Goal: Information Seeking & Learning: Compare options

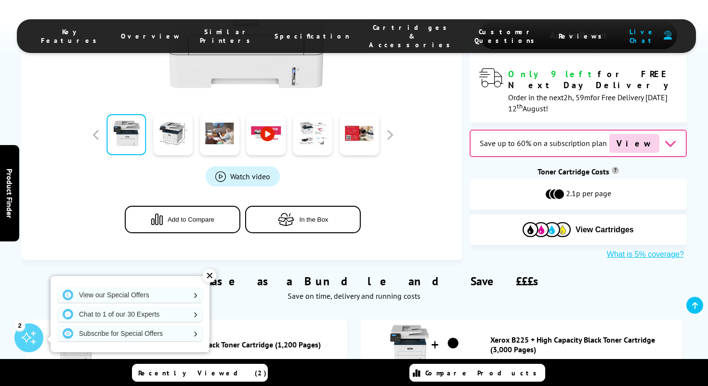
scroll to position [380, 0]
click at [301, 215] on span "In the Box" at bounding box center [313, 218] width 29 height 7
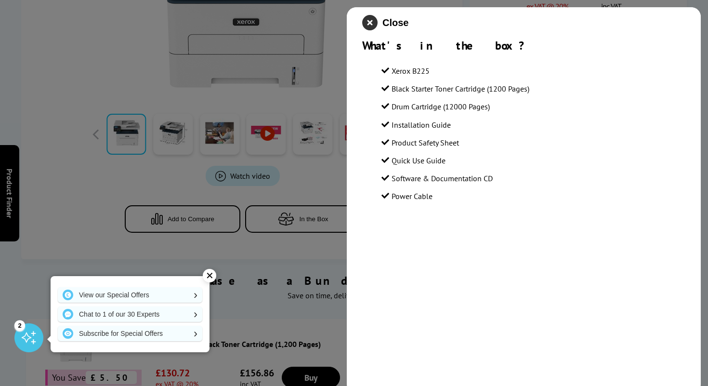
click at [371, 23] on icon "close modal" at bounding box center [369, 22] width 15 height 15
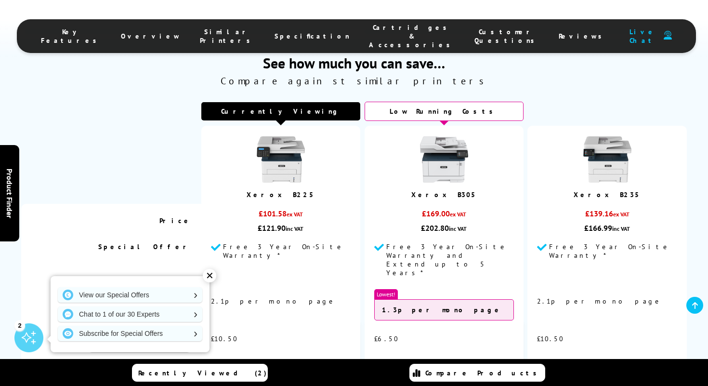
scroll to position [2772, 0]
click at [452, 369] on span "View" at bounding box center [444, 374] width 18 height 11
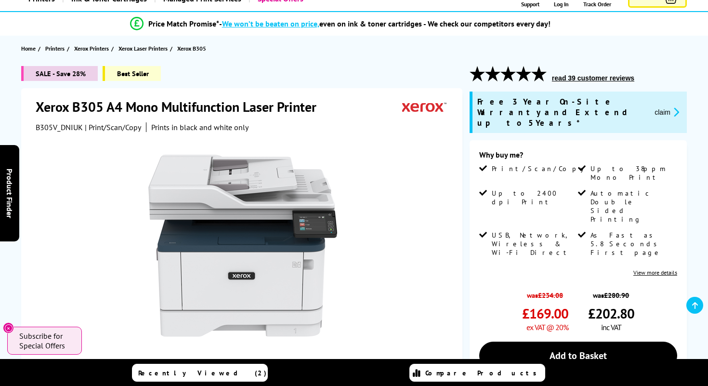
scroll to position [69, 0]
